Goal: Task Accomplishment & Management: Use online tool/utility

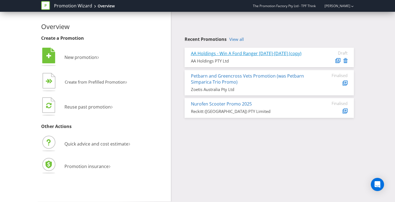
click at [263, 54] on link "AA Holdings - Win A Ford Ranger [DATE]-[DATE] (copy)" at bounding box center [246, 53] width 110 height 6
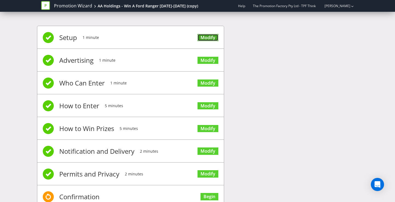
click at [202, 37] on link "Modify" at bounding box center [207, 37] width 21 height 7
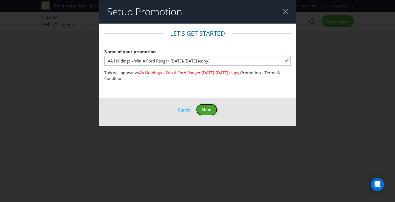
click at [207, 109] on span "Next" at bounding box center [206, 110] width 10 height 6
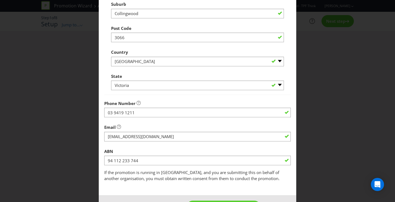
scroll to position [156, 0]
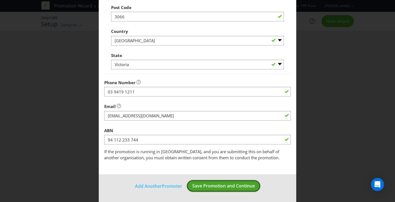
click at [233, 188] on span "Save Promotion and Continue" at bounding box center [223, 186] width 62 height 6
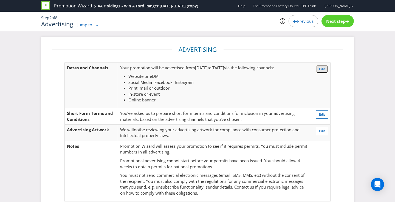
click at [321, 68] on span "Edit" at bounding box center [322, 69] width 6 height 5
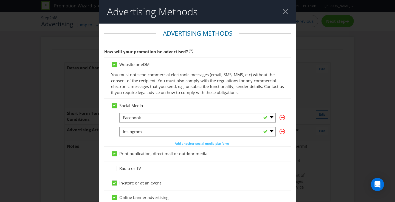
click at [286, 12] on div at bounding box center [285, 11] width 5 height 5
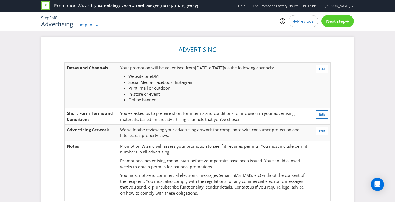
click at [334, 22] on span "Next step" at bounding box center [335, 20] width 19 height 5
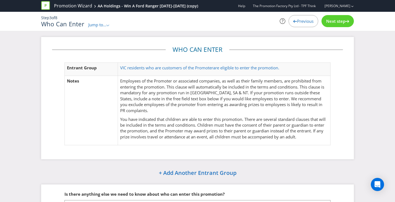
click at [334, 22] on span "Next step" at bounding box center [335, 20] width 19 height 5
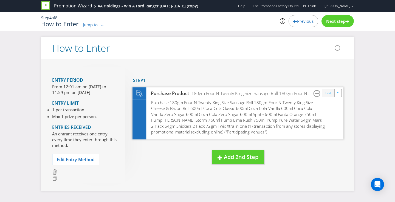
click at [328, 94] on link "Edit" at bounding box center [328, 93] width 6 height 6
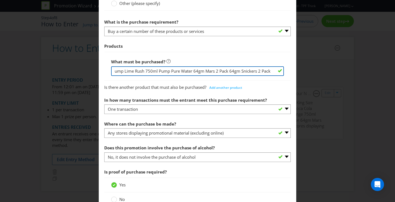
scroll to position [0, 563]
drag, startPoint x: 114, startPoint y: 71, endPoint x: 276, endPoint y: 72, distance: 161.4
click at [276, 72] on input "180gm Four N Twenty King Size Sausage Roll 180gm Four N Twenty King Size Cheese…" at bounding box center [197, 71] width 173 height 10
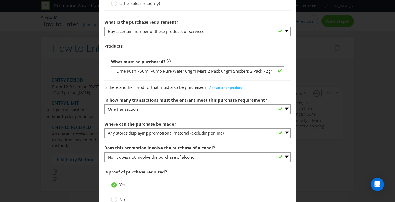
scroll to position [0, 0]
click at [188, 52] on div "What must be purchased? 180gm Four N Twenty King Size Sausage Roll 180gm Four N…" at bounding box center [197, 66] width 186 height 29
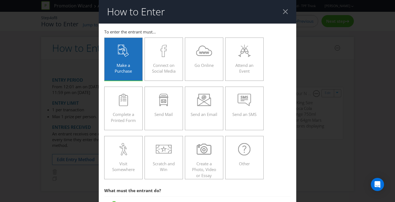
click at [285, 13] on div at bounding box center [285, 11] width 5 height 5
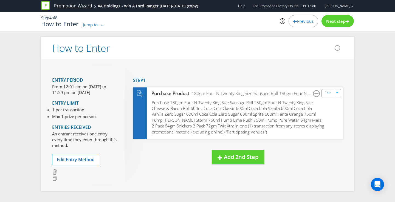
click at [60, 7] on link "Promotion Wizard" at bounding box center [73, 6] width 38 height 6
